Goal: Entertainment & Leisure: Consume media (video, audio)

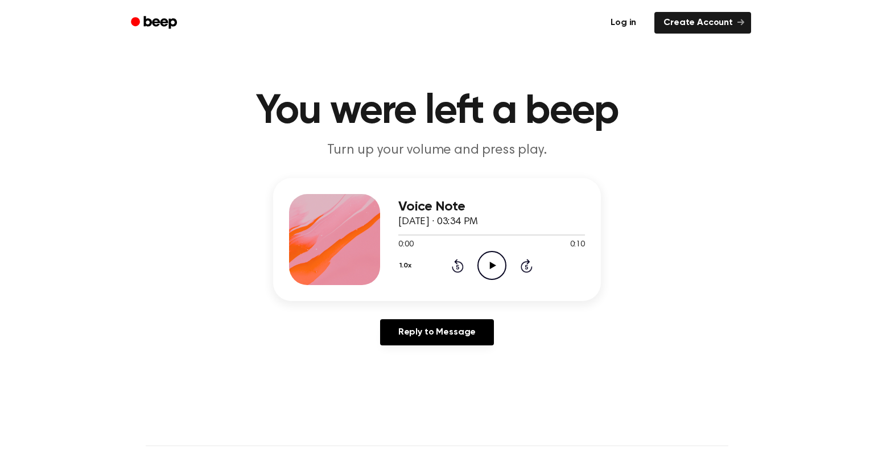
click at [622, 19] on link "Log in" at bounding box center [623, 23] width 48 height 26
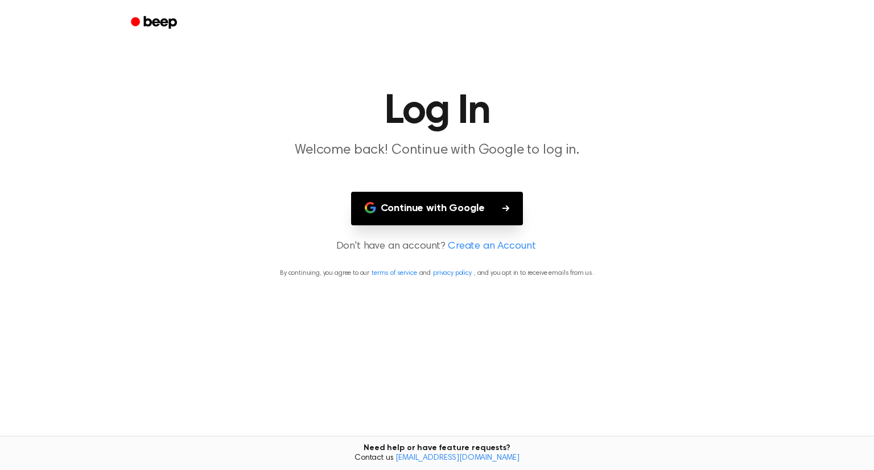
click at [414, 203] on button "Continue with Google" at bounding box center [437, 209] width 172 height 34
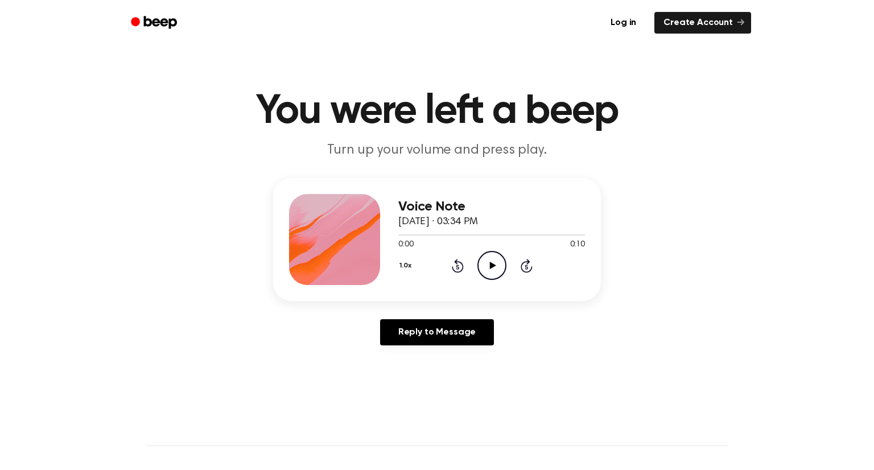
click at [491, 269] on icon "Play Audio" at bounding box center [491, 265] width 29 height 29
click at [490, 267] on icon "Pause Audio" at bounding box center [491, 265] width 29 height 29
click at [401, 327] on link "Reply to Message" at bounding box center [437, 332] width 114 height 26
click at [488, 266] on icon "Play Audio" at bounding box center [491, 265] width 29 height 29
click at [486, 259] on icon "Play Audio" at bounding box center [491, 265] width 29 height 29
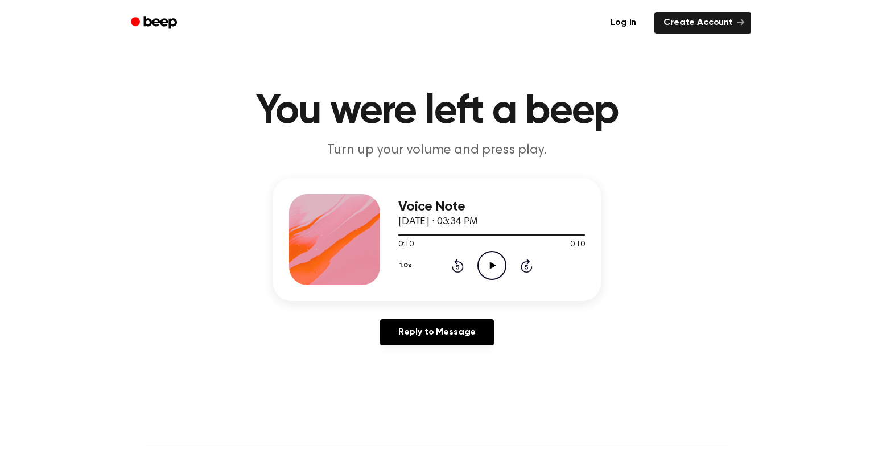
click at [490, 260] on icon "Play Audio" at bounding box center [491, 265] width 29 height 29
click at [487, 268] on icon "Play Audio" at bounding box center [491, 265] width 29 height 29
click at [498, 268] on icon "Pause Audio" at bounding box center [491, 265] width 29 height 29
click at [495, 266] on icon "Play Audio" at bounding box center [491, 265] width 29 height 29
click at [445, 265] on div "1.0x Rewind 5 seconds Pause Audio Skip 5 seconds" at bounding box center [491, 265] width 187 height 29
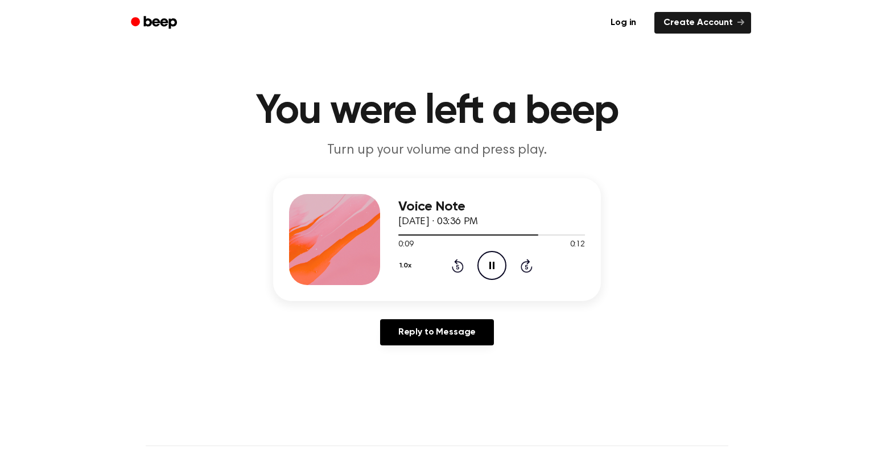
click at [461, 265] on icon at bounding box center [458, 266] width 12 height 14
click at [489, 260] on icon "Pause Audio" at bounding box center [491, 265] width 29 height 29
click at [492, 268] on icon "Play Audio" at bounding box center [491, 265] width 29 height 29
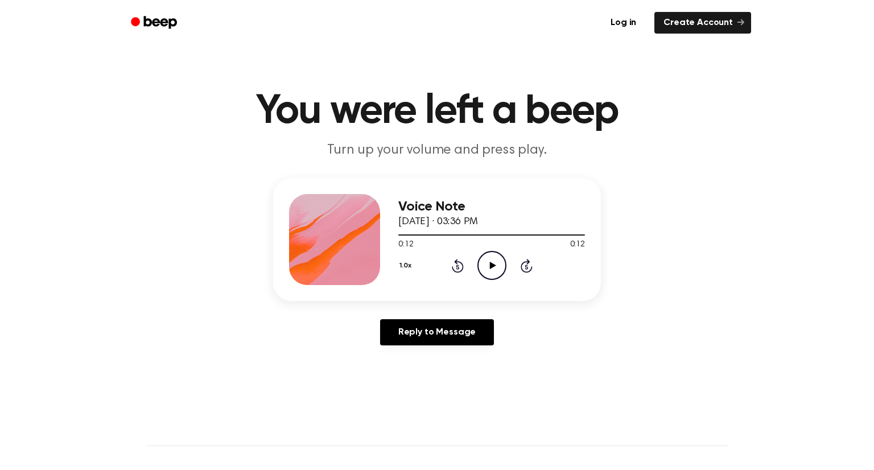
click at [492, 270] on icon "Play Audio" at bounding box center [491, 265] width 29 height 29
click at [490, 258] on icon "Play Audio" at bounding box center [491, 265] width 29 height 29
click at [498, 259] on icon "Pause Audio" at bounding box center [491, 265] width 29 height 29
click at [489, 259] on icon "Play Audio" at bounding box center [491, 265] width 29 height 29
click at [487, 267] on icon "Pause Audio" at bounding box center [491, 265] width 29 height 29
